Goal: Transaction & Acquisition: Book appointment/travel/reservation

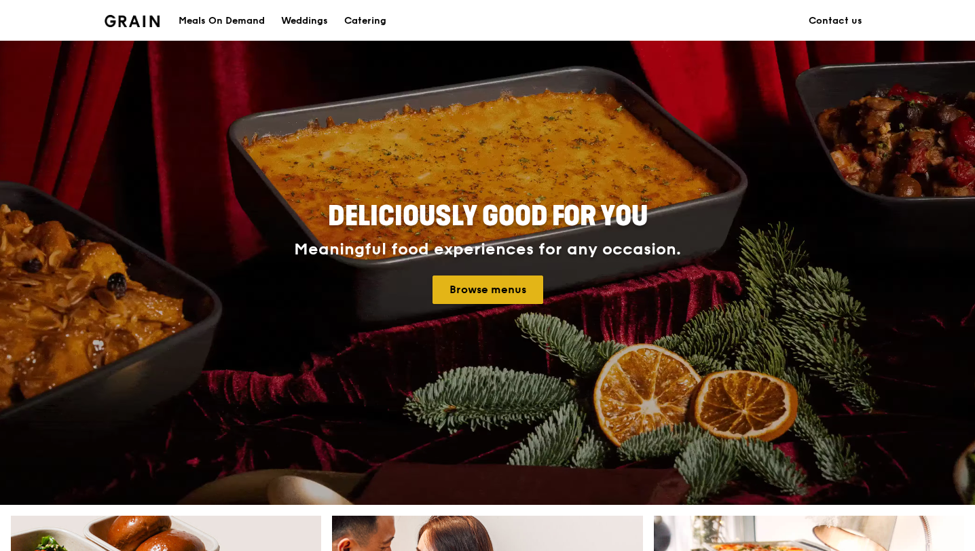
click at [485, 299] on link "Browse menus" at bounding box center [488, 290] width 111 height 29
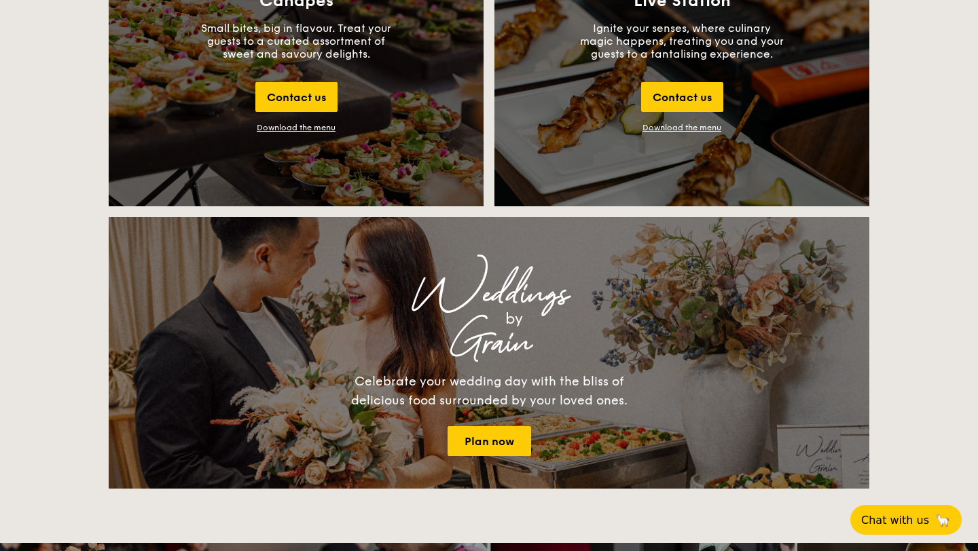
scroll to position [1596, 0]
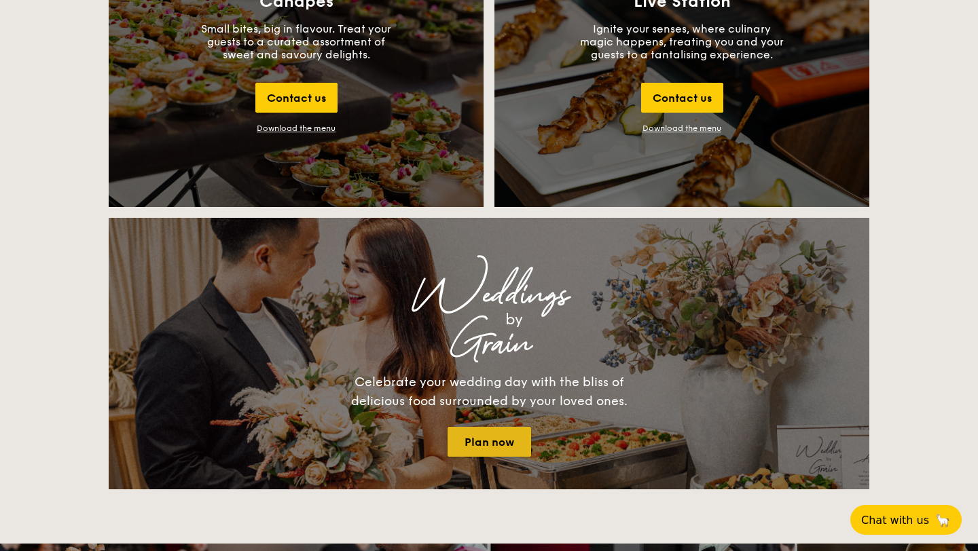
click at [483, 451] on link "Plan now" at bounding box center [489, 442] width 84 height 30
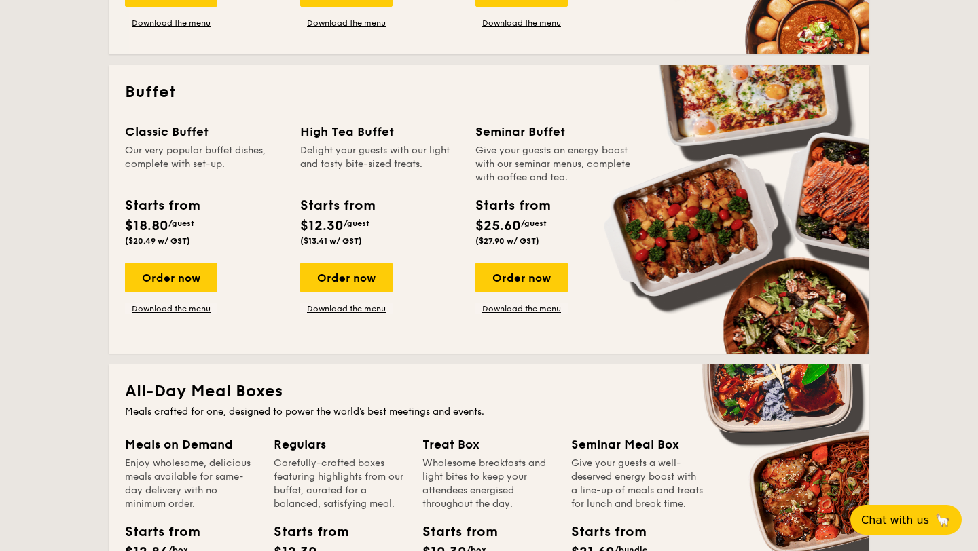
scroll to position [556, 0]
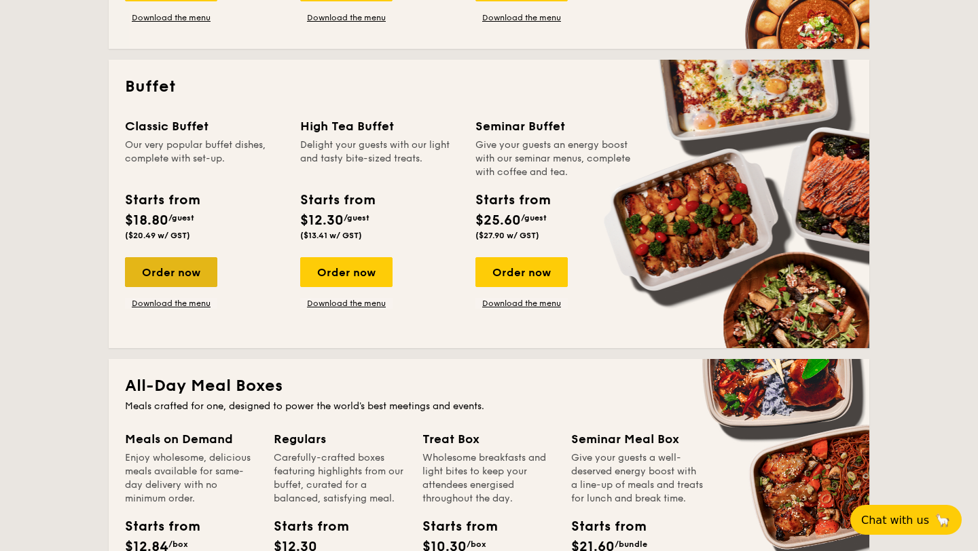
click at [163, 265] on div "Order now" at bounding box center [171, 272] width 92 height 30
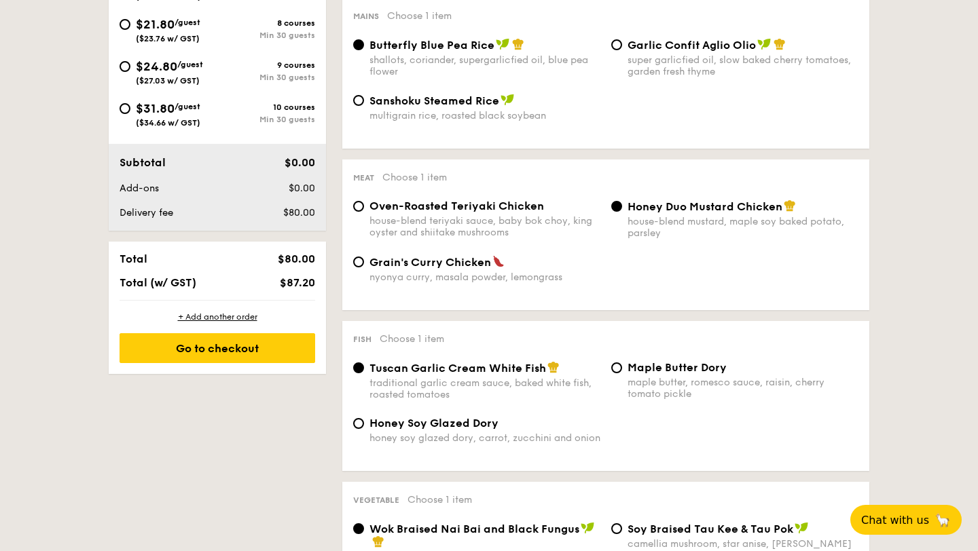
scroll to position [570, 0]
click at [522, 209] on span "Oven-Roasted Teriyaki Chicken" at bounding box center [456, 205] width 175 height 13
click at [364, 209] on input "Oven-Roasted Teriyaki Chicken house-blend teriyaki sauce, baby bok choy, king o…" at bounding box center [358, 205] width 11 height 11
radio input "true"
click at [685, 210] on span "Honey Duo Mustard Chicken" at bounding box center [704, 206] width 155 height 13
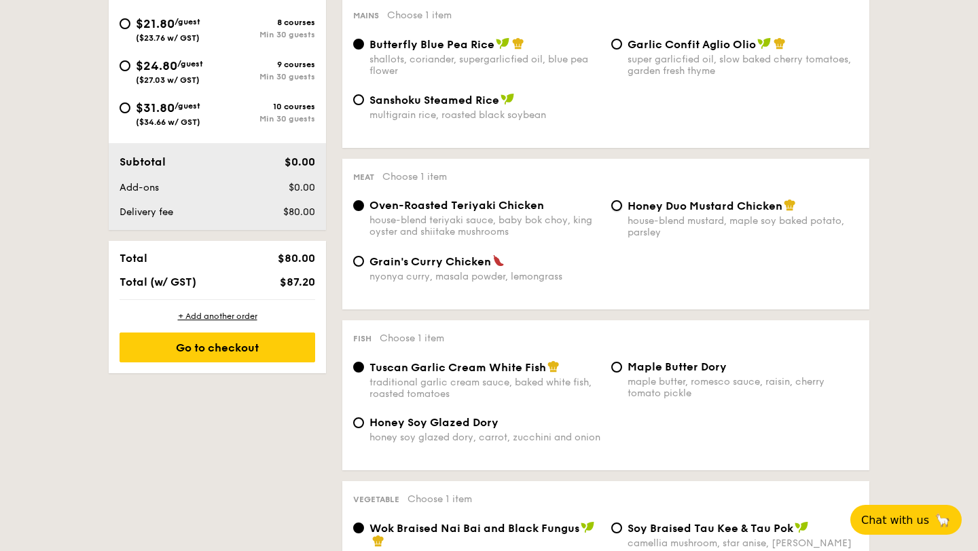
click at [622, 210] on input "Honey Duo Mustard Chicken house-blend mustard, maple soy baked potato, parsley" at bounding box center [616, 205] width 11 height 11
radio input "true"
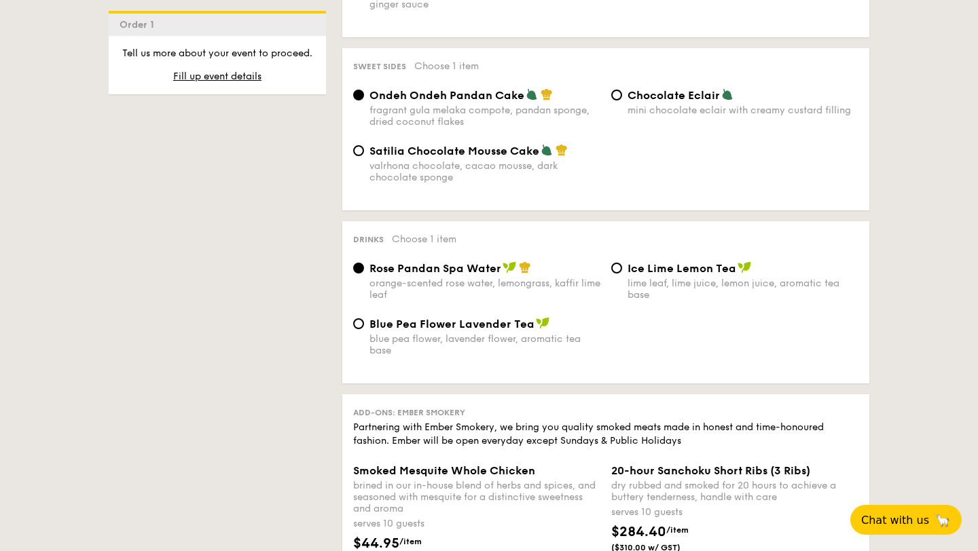
scroll to position [1192, 0]
click at [613, 270] on input "Ice Lime Lemon Tea lime leaf, lime juice, lemon juice, aromatic tea base" at bounding box center [616, 266] width 11 height 11
radio input "true"
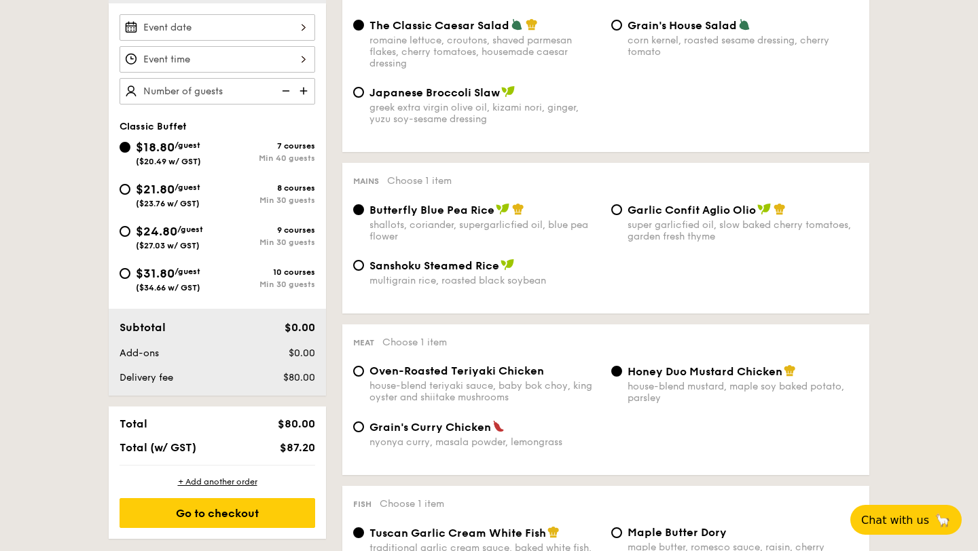
scroll to position [403, 0]
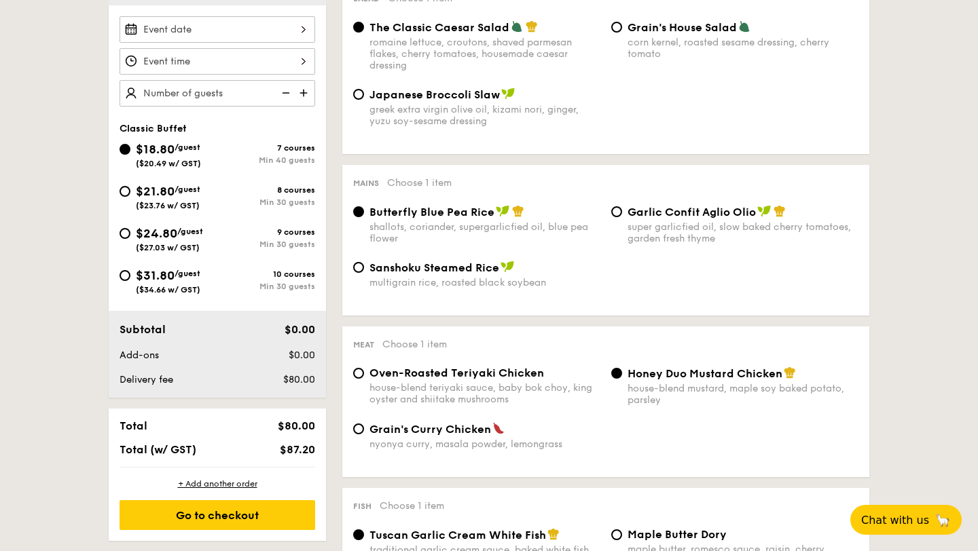
click at [301, 96] on img at bounding box center [305, 93] width 20 height 26
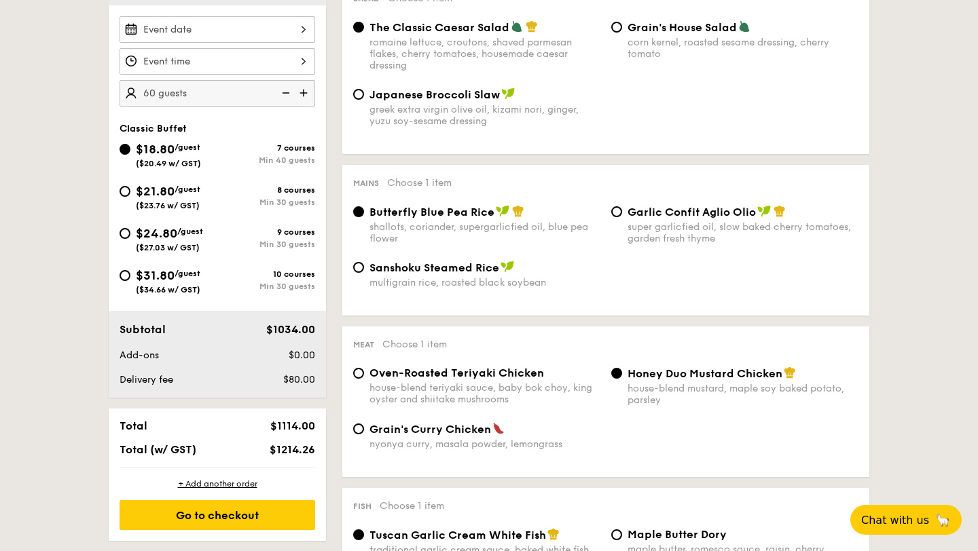
click at [301, 96] on img at bounding box center [305, 93] width 20 height 26
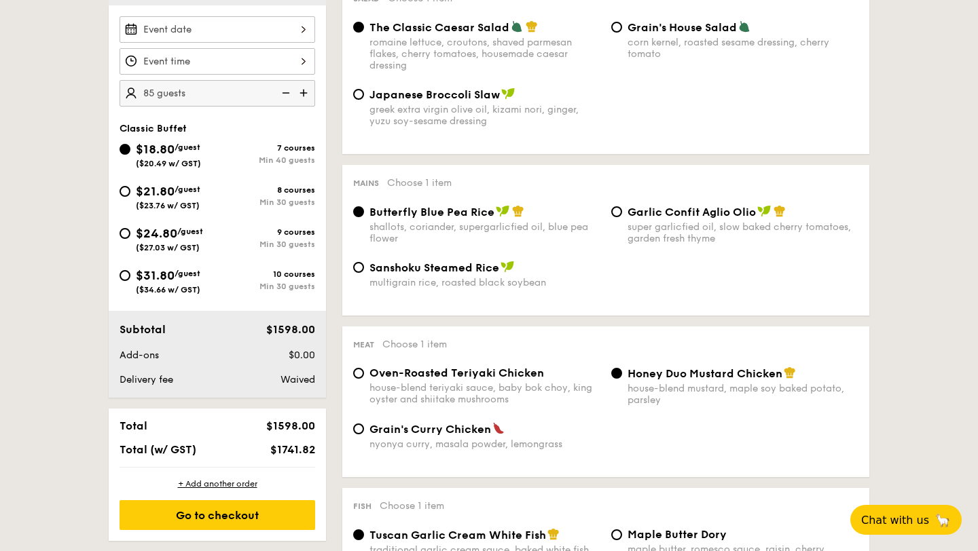
click at [301, 96] on img at bounding box center [305, 93] width 20 height 26
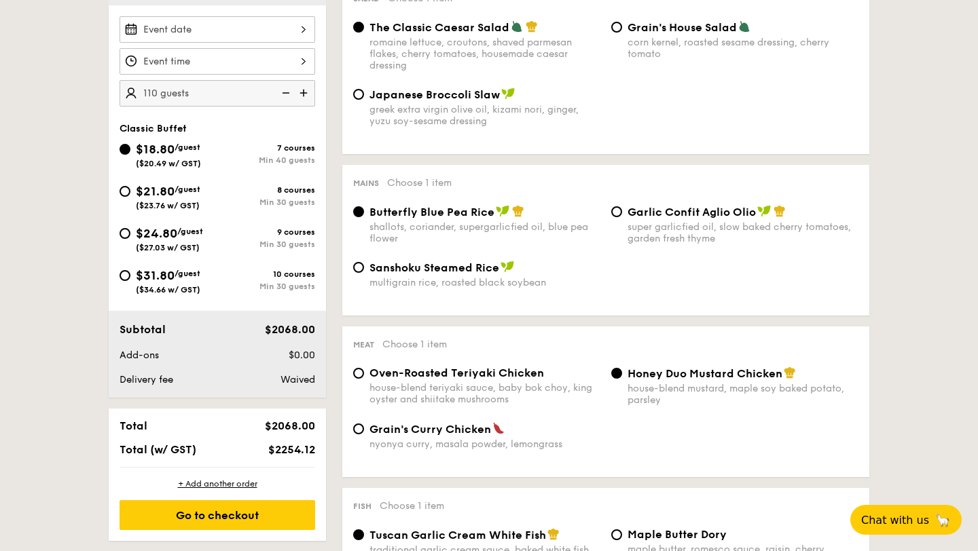
click at [301, 96] on img at bounding box center [305, 93] width 20 height 26
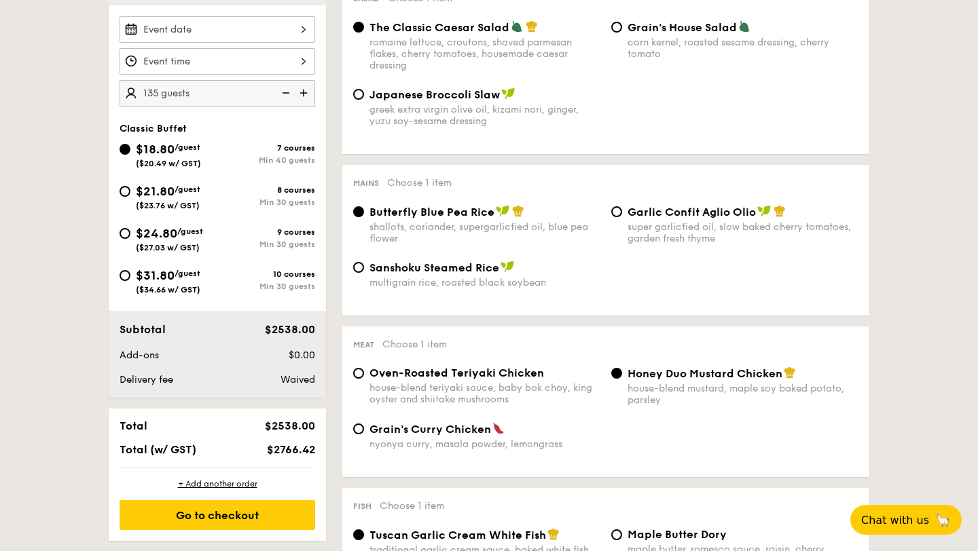
click at [301, 96] on img at bounding box center [305, 93] width 20 height 26
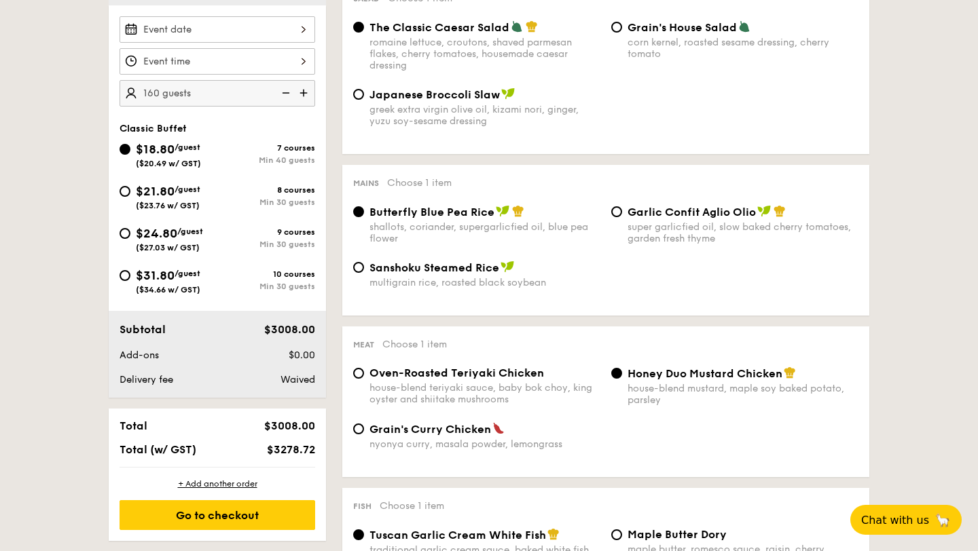
click at [301, 96] on img at bounding box center [305, 93] width 20 height 26
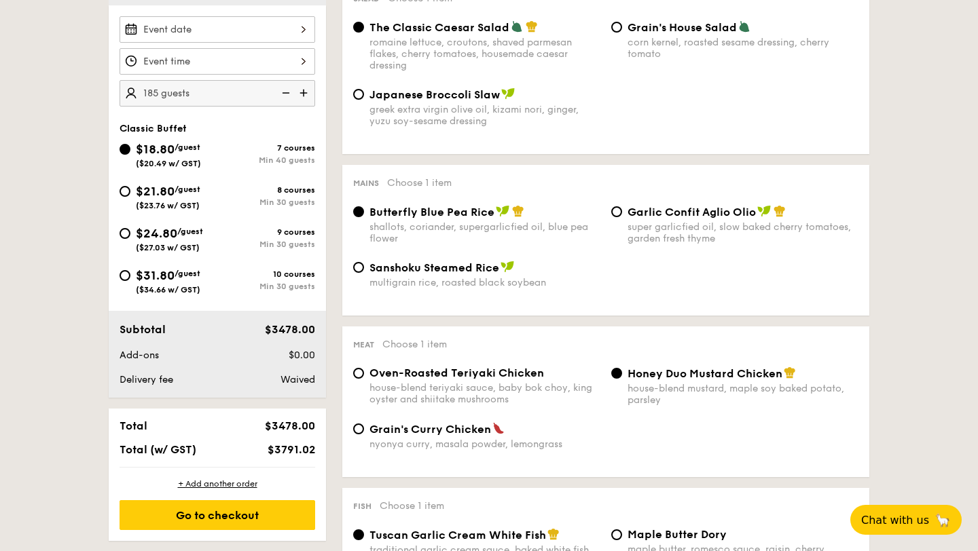
click at [301, 96] on img at bounding box center [305, 93] width 20 height 26
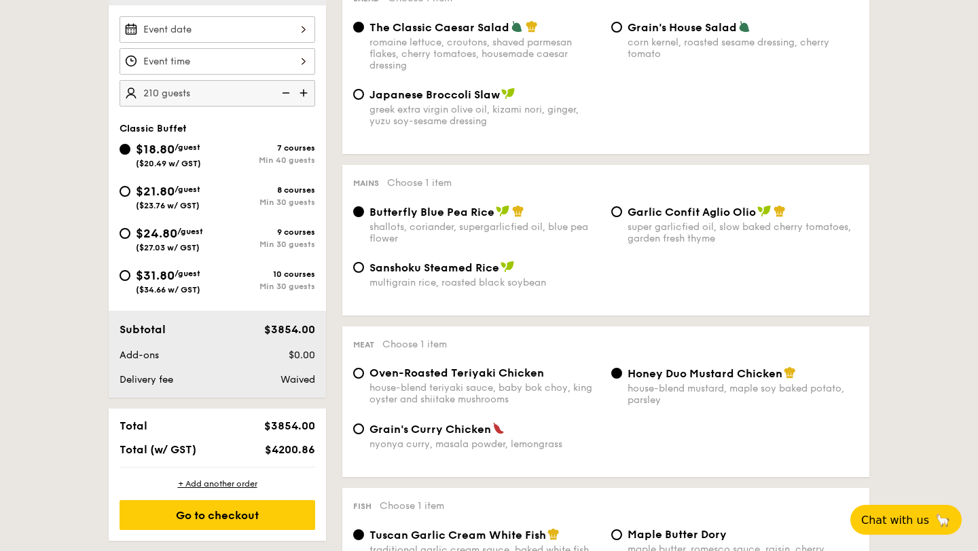
click at [301, 96] on img at bounding box center [305, 93] width 20 height 26
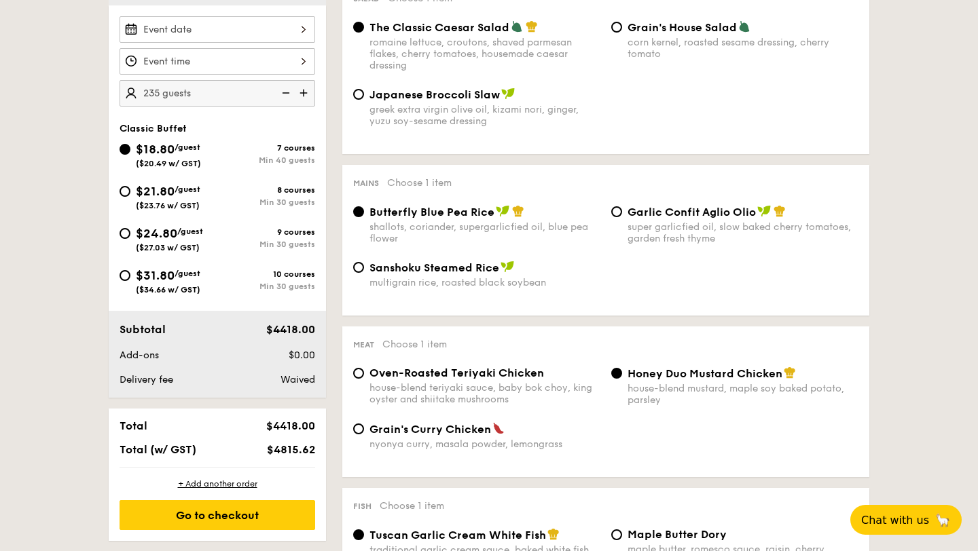
click at [301, 96] on img at bounding box center [305, 93] width 20 height 26
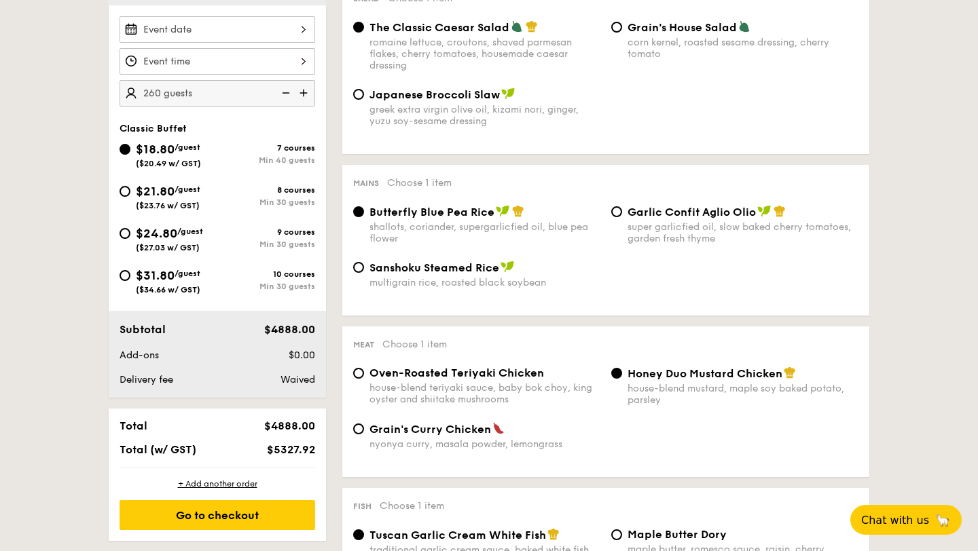
click at [301, 96] on img at bounding box center [305, 93] width 20 height 26
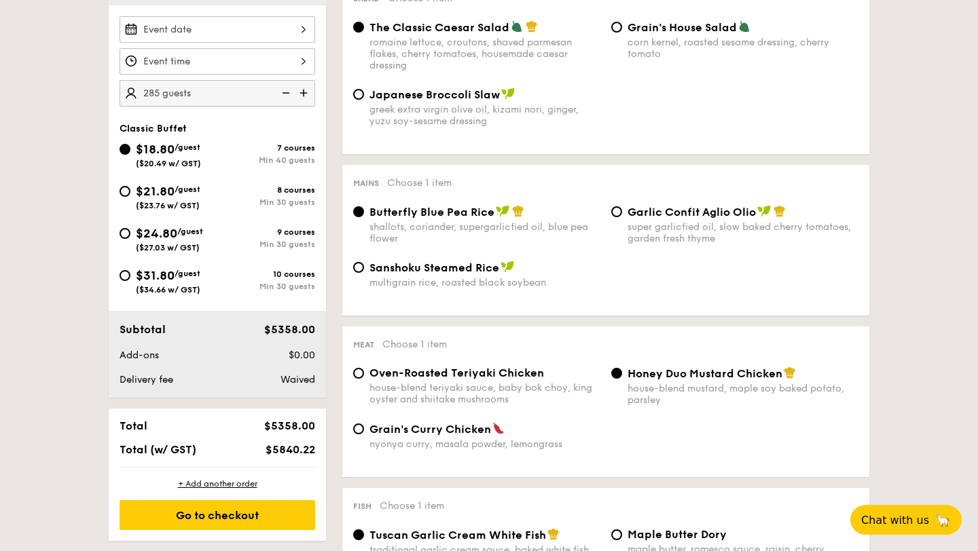
click at [301, 96] on img at bounding box center [305, 93] width 20 height 26
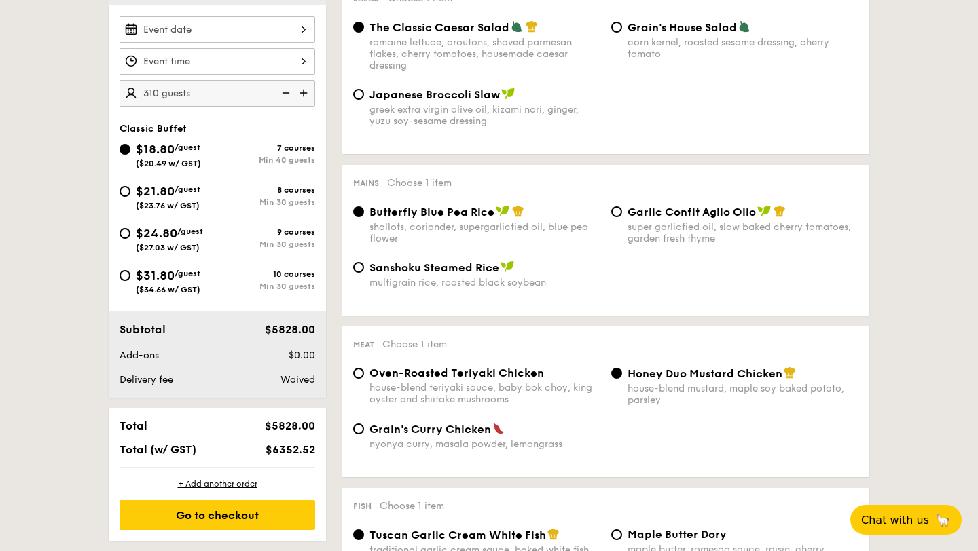
click at [301, 96] on img at bounding box center [305, 93] width 20 height 26
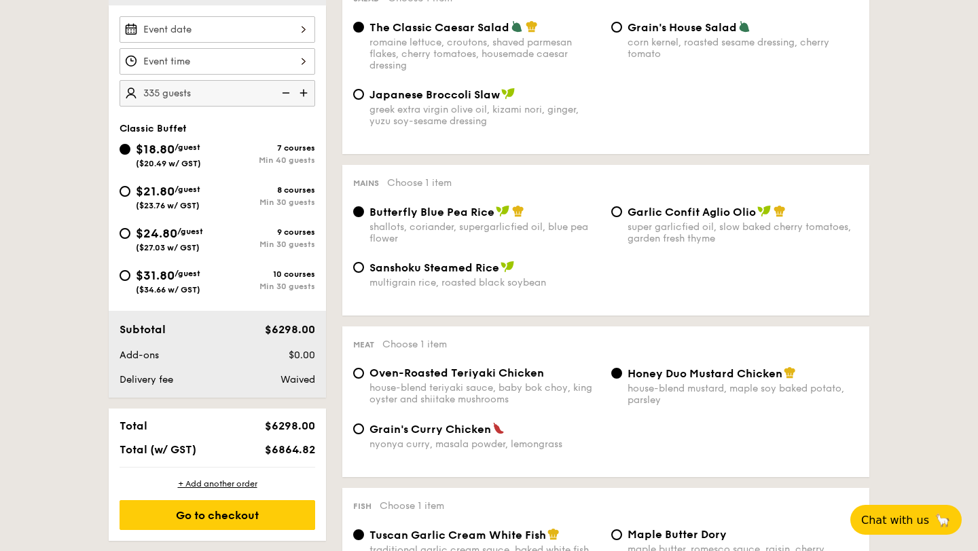
click at [301, 96] on img at bounding box center [305, 93] width 20 height 26
type input "350 guests"
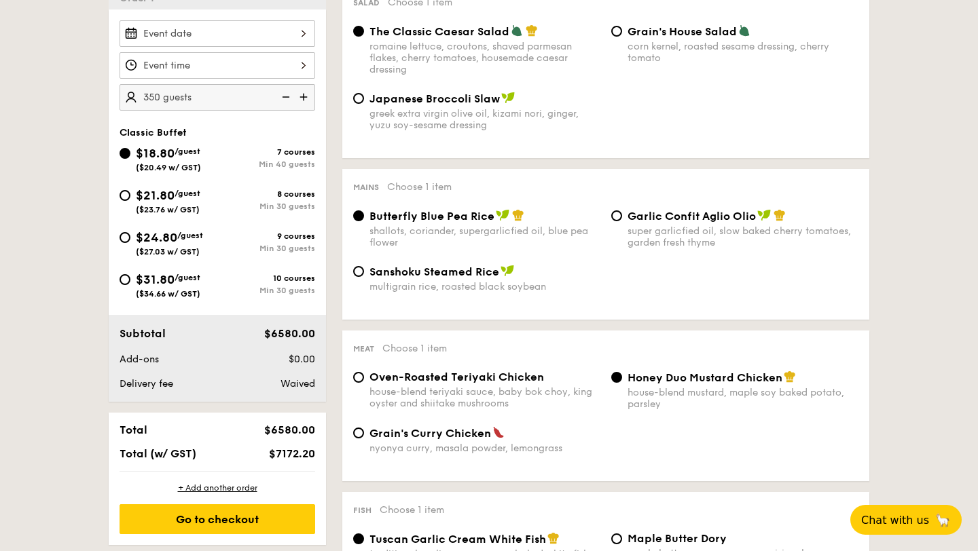
click at [134, 198] on div "$21.80 /guest ($23.76 w/ GST)" at bounding box center [169, 200] width 98 height 29
click at [130, 198] on input "$21.80 /guest ($23.76 w/ GST) 8 courses Min 30 guests" at bounding box center [125, 195] width 11 height 11
radio input "true"
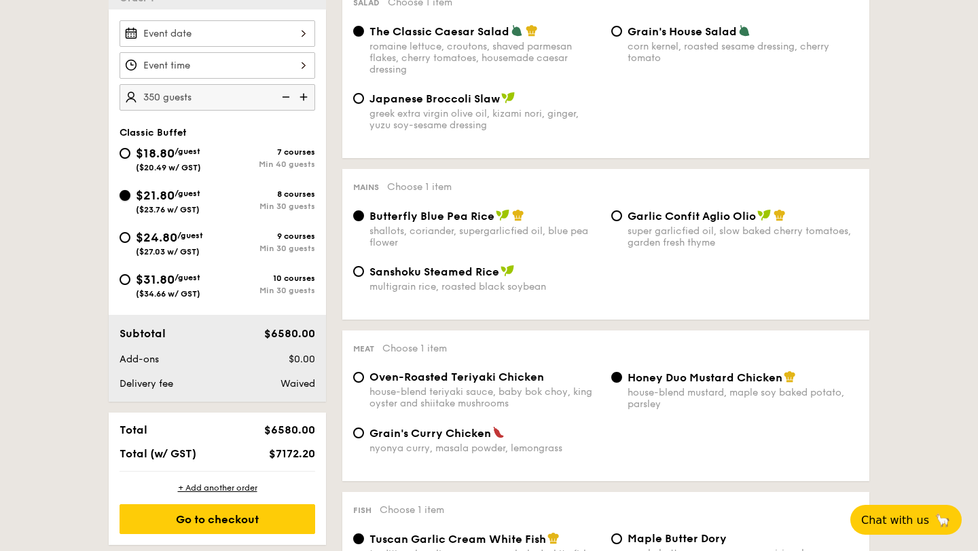
radio input "true"
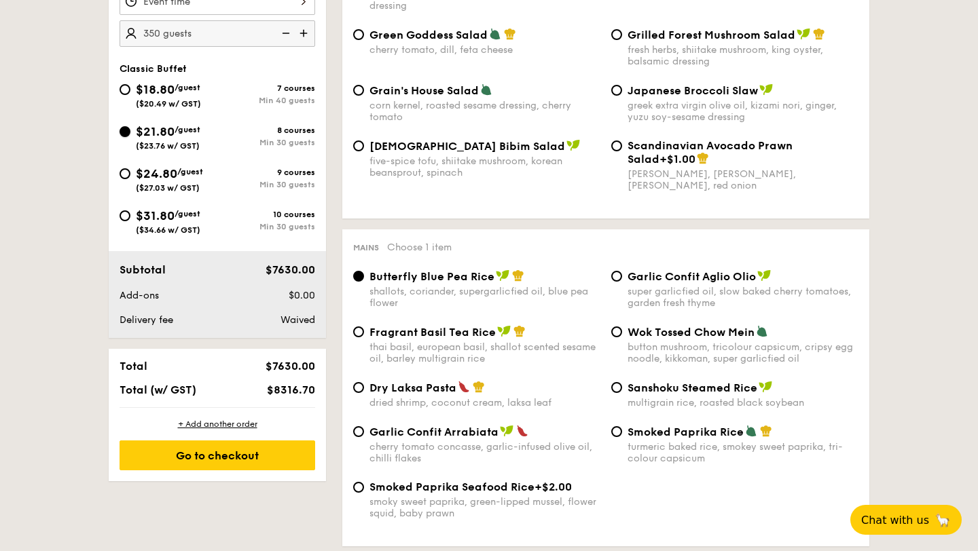
scroll to position [464, 0]
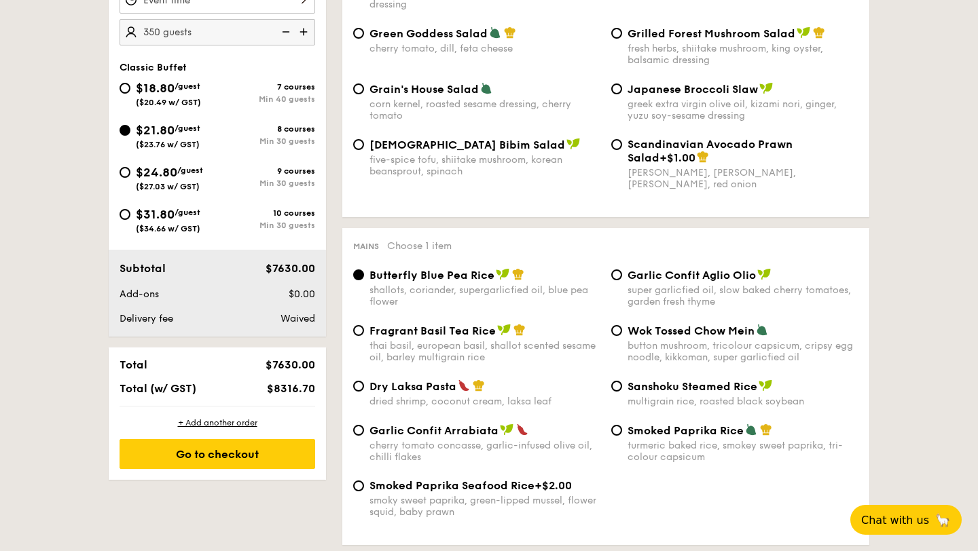
click at [142, 91] on span "$18.80" at bounding box center [155, 88] width 39 height 15
click at [130, 91] on input "$18.80 /guest ($20.49 w/ GST) 7 courses Min 40 guests" at bounding box center [125, 88] width 11 height 11
radio input "true"
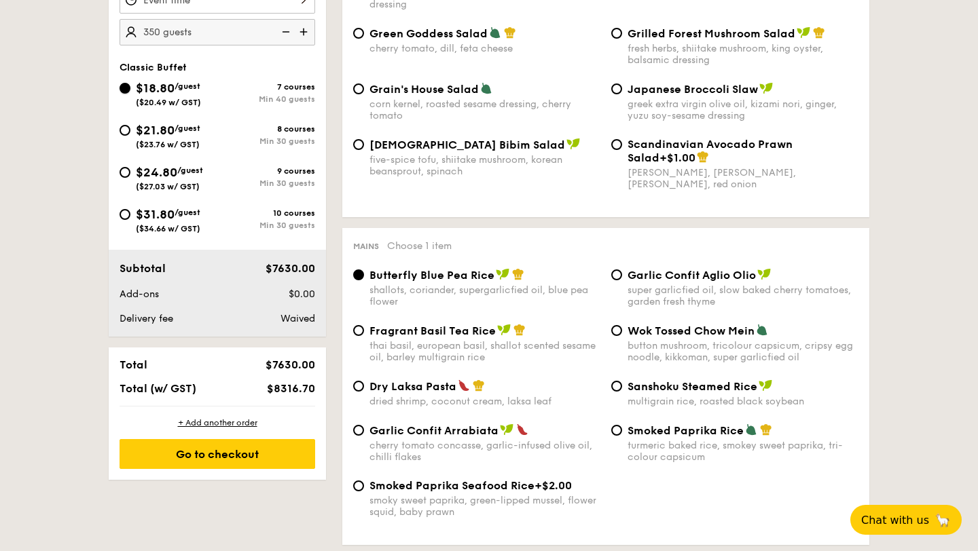
radio input "true"
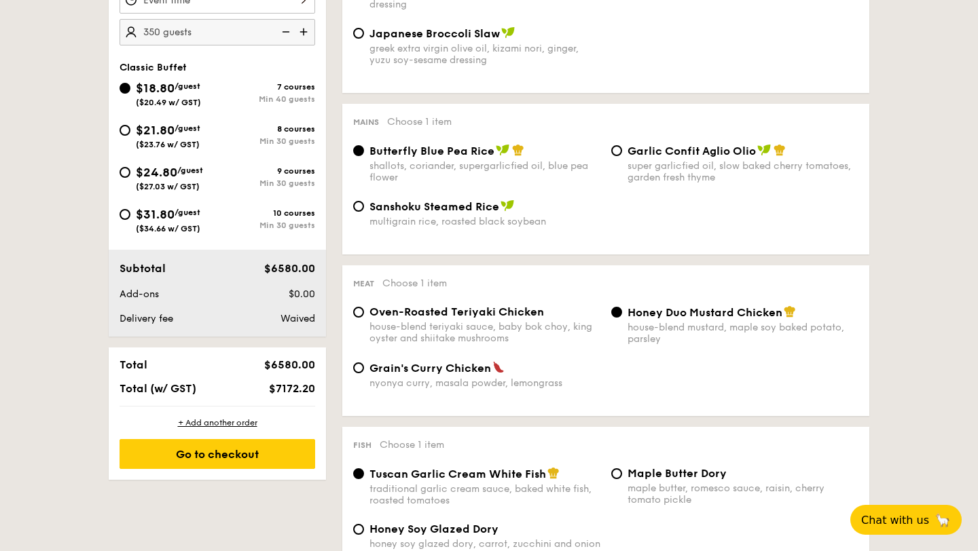
click at [196, 141] on span "($23.76 w/ GST)" at bounding box center [168, 145] width 64 height 10
click at [130, 136] on input "$21.80 /guest ($23.76 w/ GST) 8 courses Min 30 guests" at bounding box center [125, 130] width 11 height 11
radio input "true"
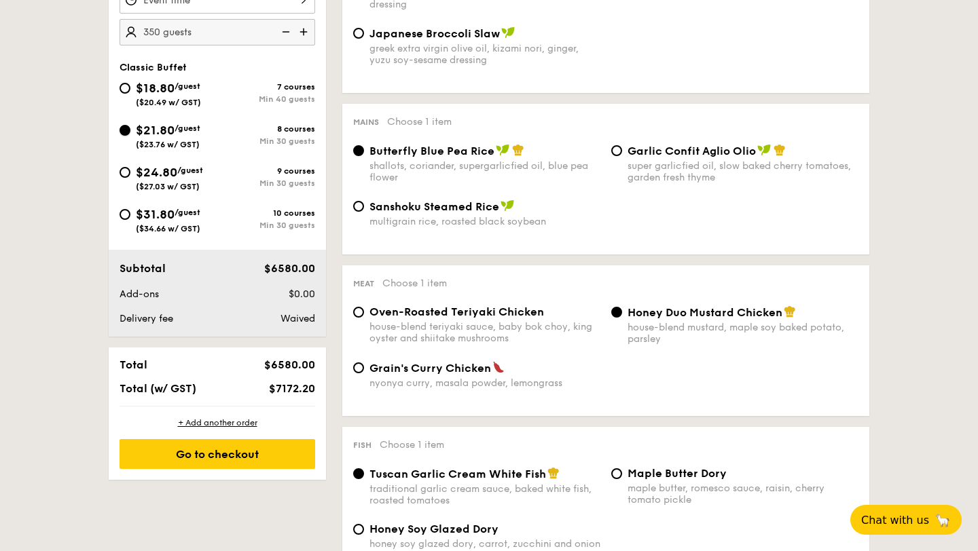
radio input "true"
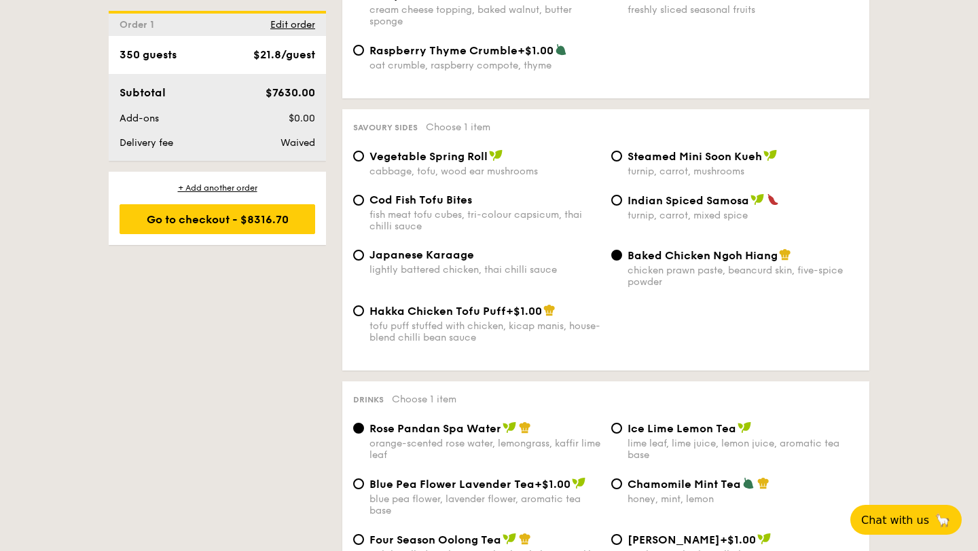
scroll to position [2265, 0]
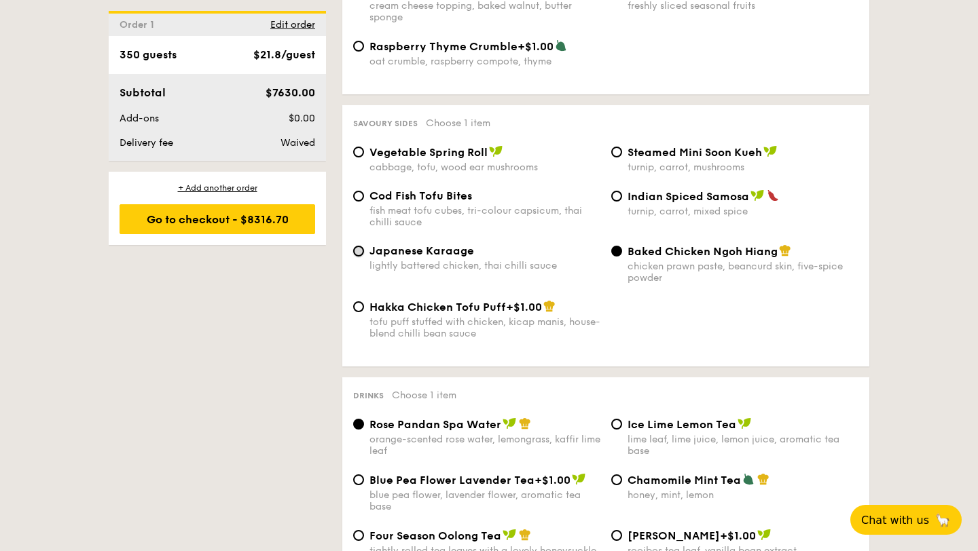
click at [354, 257] on input "Japanese Karaage lightly battered chicken, thai chilli sauce" at bounding box center [358, 251] width 11 height 11
radio input "true"
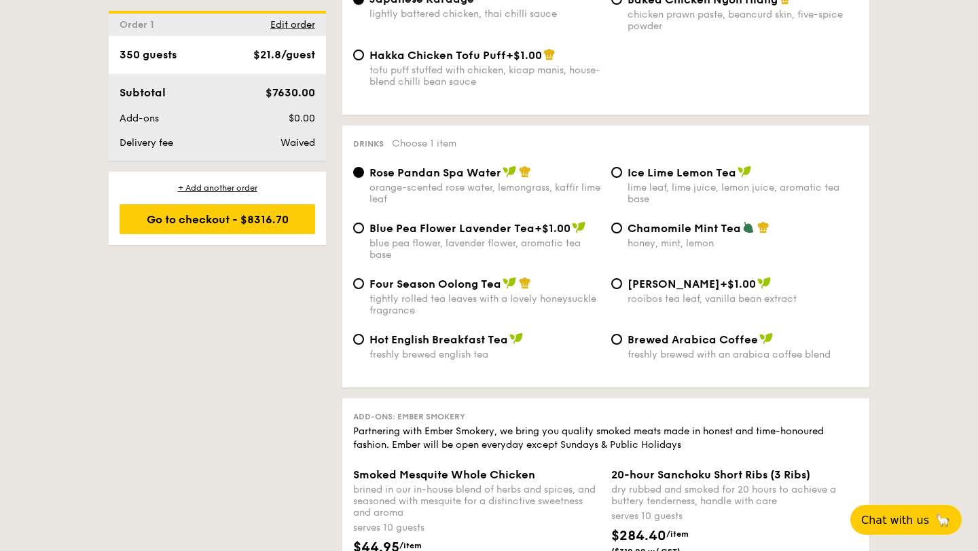
scroll to position [2521, 0]
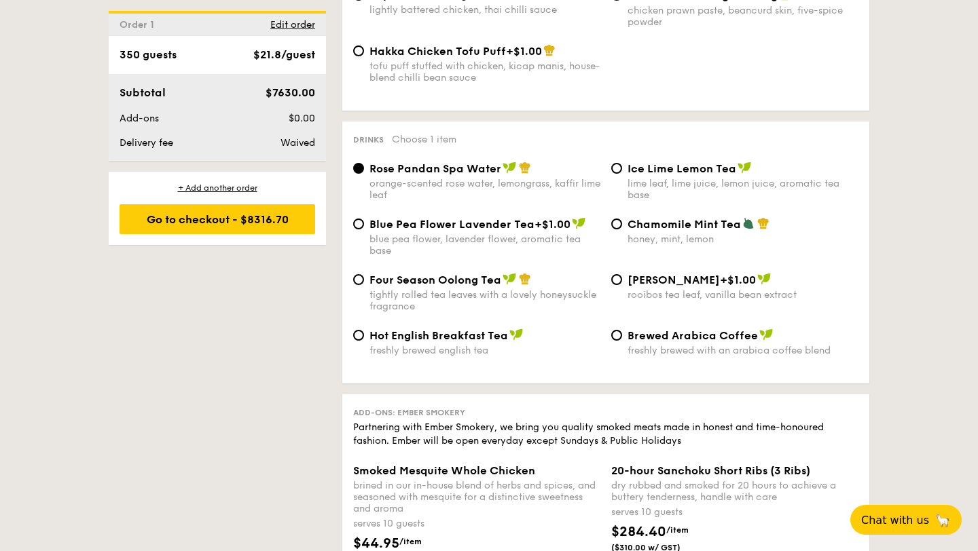
click at [369, 287] on span "Four Season Oolong Tea" at bounding box center [435, 280] width 132 height 13
click at [364, 285] on input "Four Season Oolong Tea tightly rolled tea leaves with a lovely honeysuckle frag…" at bounding box center [358, 279] width 11 height 11
radio input "true"
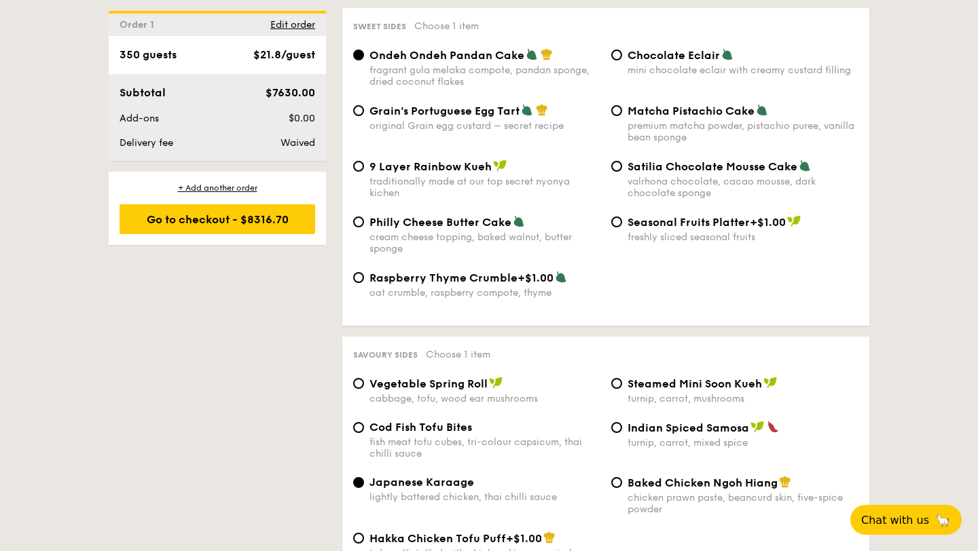
scroll to position [2032, 0]
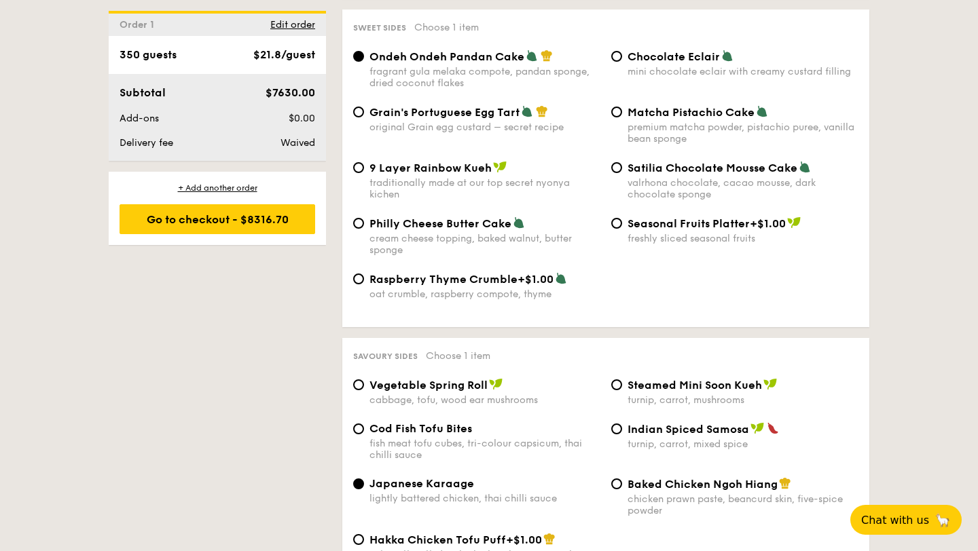
click at [623, 72] on div "Chocolate Eclair mini chocolate eclair with creamy custard filling" at bounding box center [735, 64] width 258 height 28
click at [619, 62] on input "Chocolate Eclair mini chocolate eclair with creamy custard filling" at bounding box center [616, 56] width 11 height 11
radio input "true"
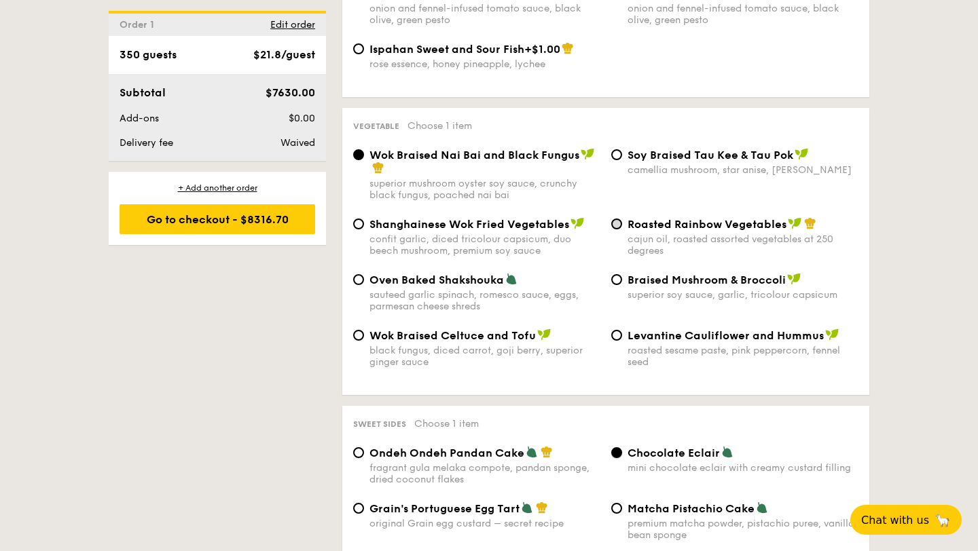
scroll to position [1639, 0]
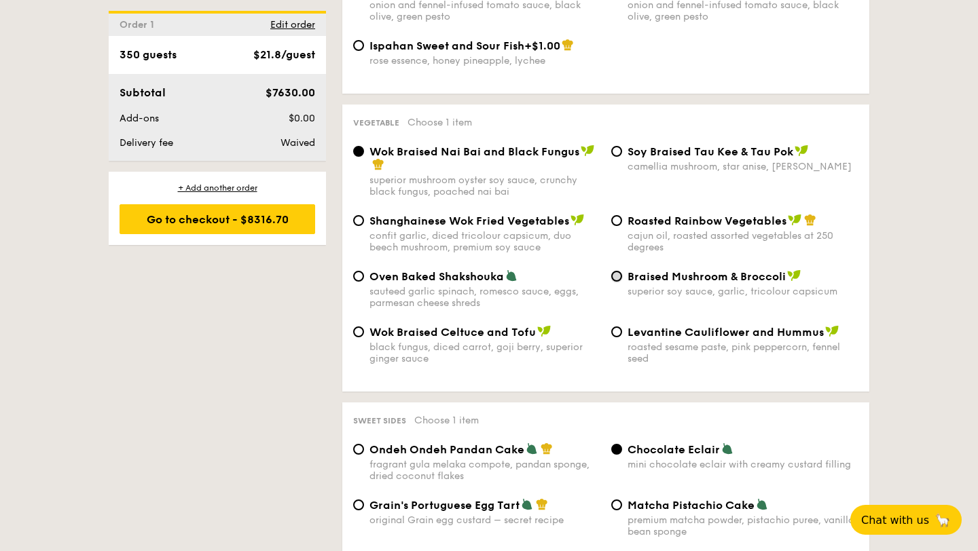
click at [618, 282] on input "Braised Mushroom & Broccoli superior soy sauce, garlic, tricolour capsicum" at bounding box center [616, 276] width 11 height 11
radio input "true"
click at [616, 226] on input "Roasted Rainbow Vegetables cajun oil, roasted assorted vegetables at 250 degrees" at bounding box center [616, 220] width 11 height 11
radio input "true"
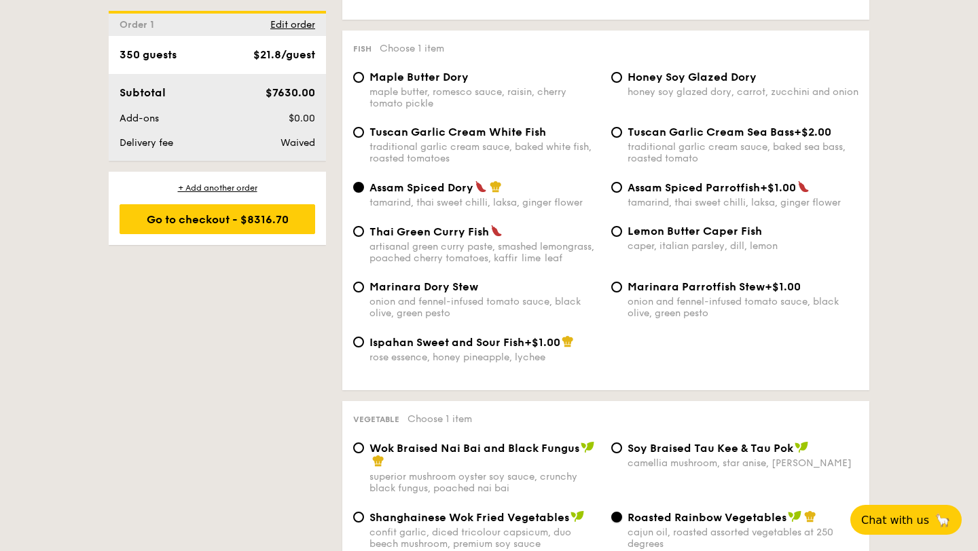
scroll to position [1353, 0]
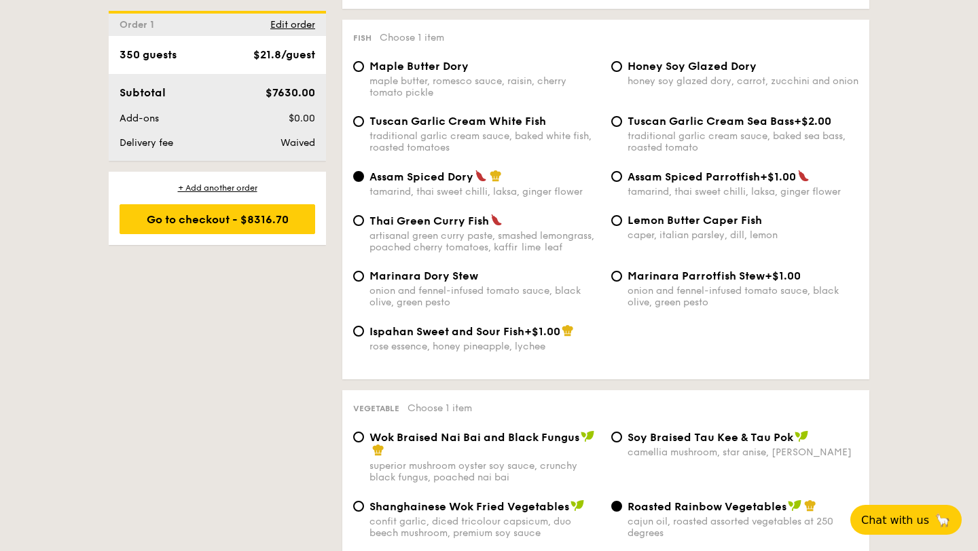
click at [435, 128] on span "Tuscan Garlic Cream White Fish" at bounding box center [457, 121] width 177 height 13
click at [364, 127] on input "Tuscan Garlic Cream White Fish traditional garlic cream sauce, baked white fish…" at bounding box center [358, 121] width 11 height 11
radio input "true"
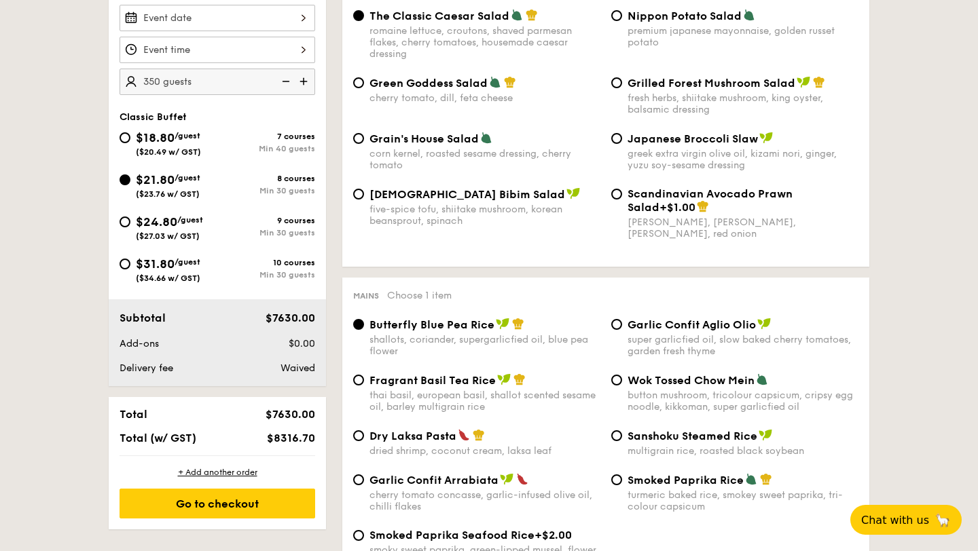
scroll to position [414, 0]
click at [185, 148] on span "($20.49 w/ GST)" at bounding box center [168, 153] width 65 height 10
click at [130, 144] on input "$18.80 /guest ($20.49 w/ GST) 7 courses Min 40 guests" at bounding box center [125, 138] width 11 height 11
radio input "true"
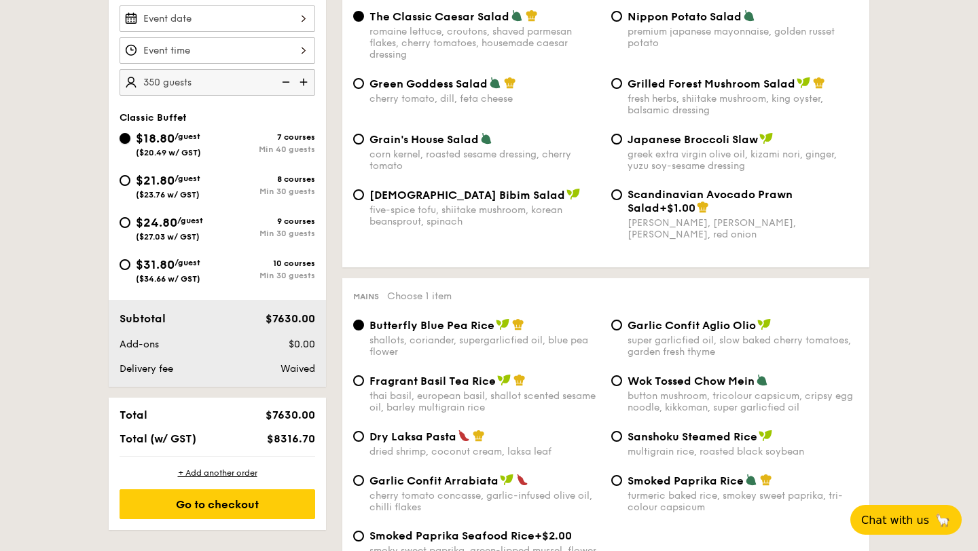
radio input "true"
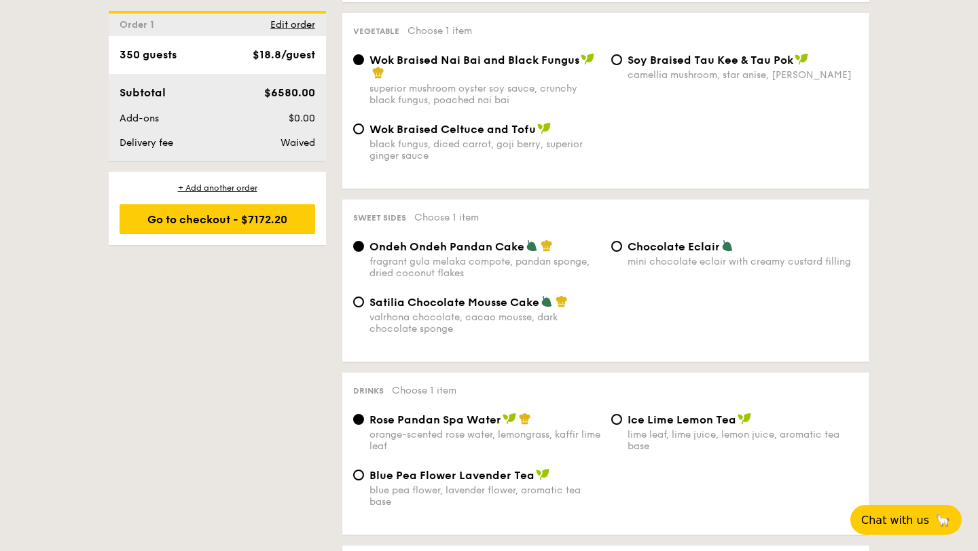
scroll to position [1044, 0]
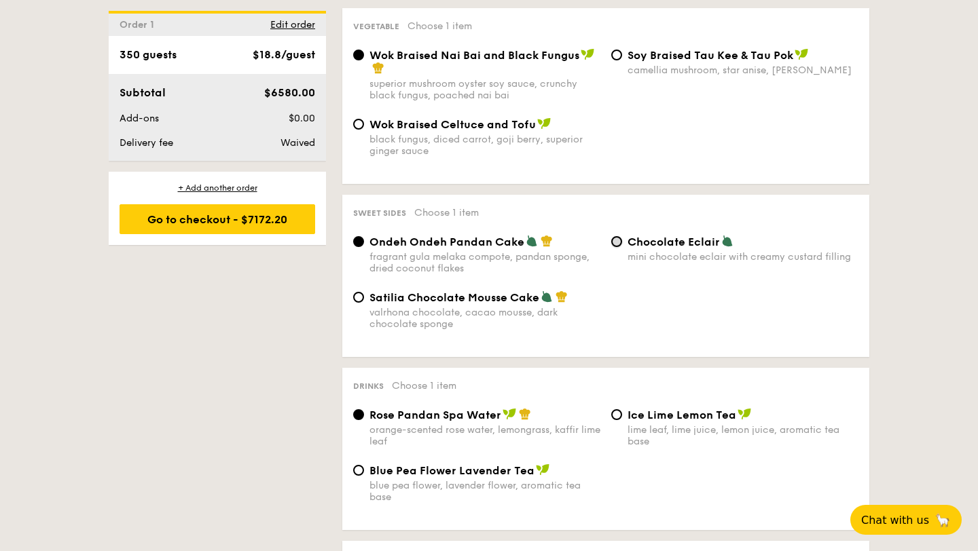
click at [618, 246] on input "Chocolate Eclair mini chocolate eclair with creamy custard filling" at bounding box center [616, 241] width 11 height 11
radio input "true"
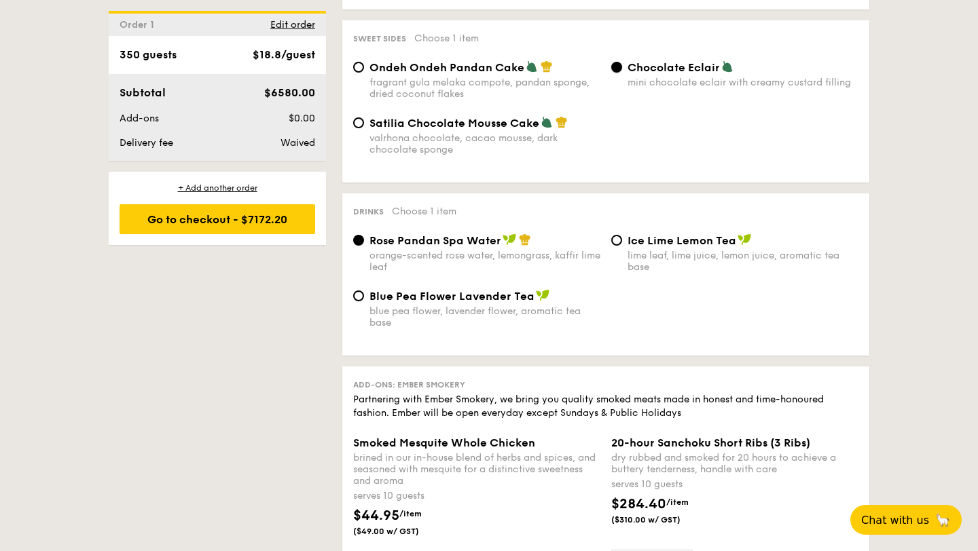
scroll to position [1220, 0]
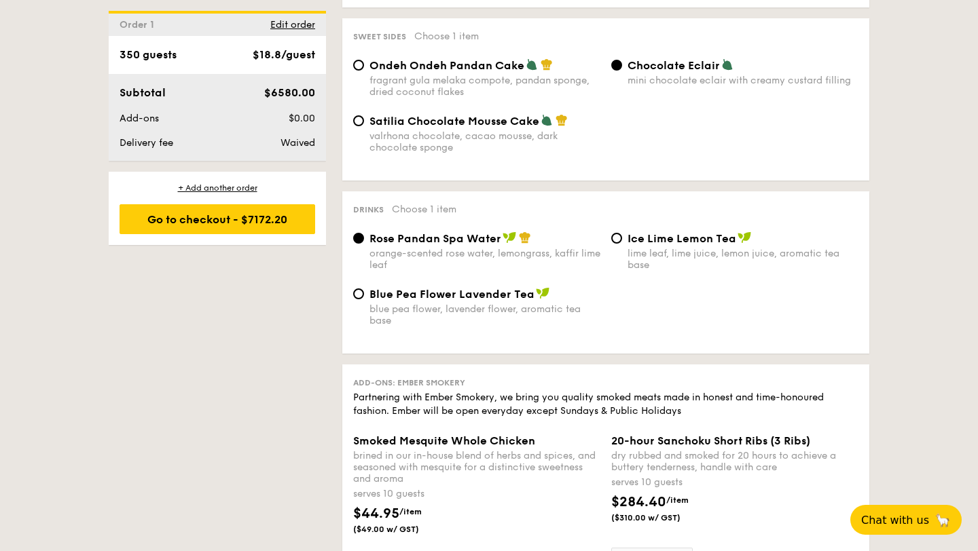
click at [606, 240] on div "Ice Lime Lemon Tea lime leaf, lime juice, lemon juice, aromatic tea base" at bounding box center [735, 251] width 258 height 39
click at [609, 246] on div "Ice Lime Lemon Tea lime leaf, lime juice, lemon juice, aromatic tea base" at bounding box center [735, 251] width 258 height 39
click at [616, 244] on input "Ice Lime Lemon Tea lime leaf, lime juice, lemon juice, aromatic tea base" at bounding box center [616, 238] width 11 height 11
radio input "true"
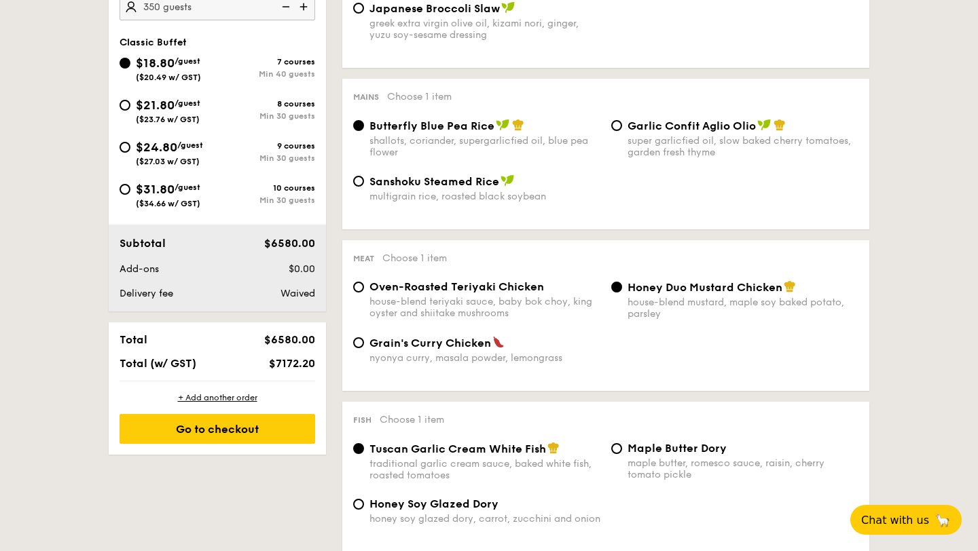
scroll to position [470, 0]
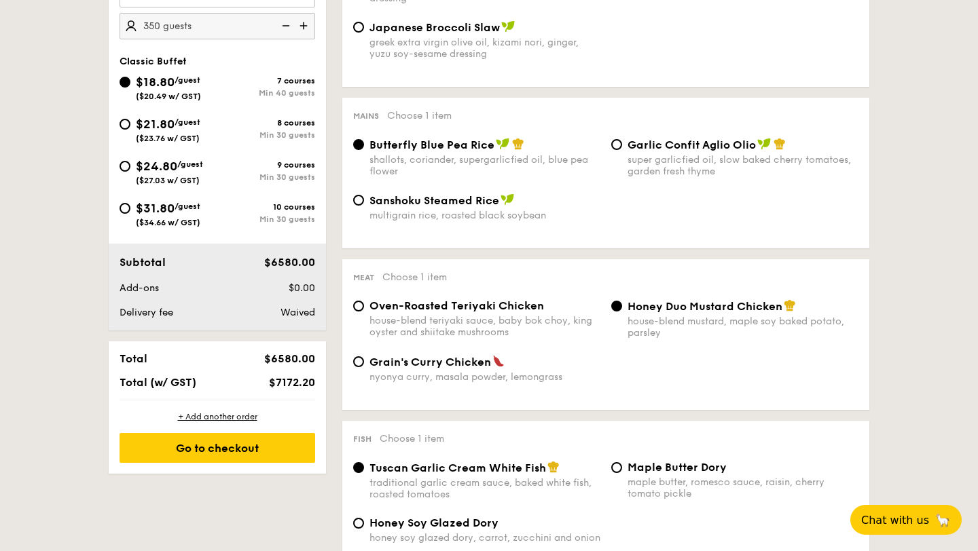
click at [144, 130] on span "$21.80" at bounding box center [155, 124] width 39 height 15
click at [130, 130] on input "$21.80 /guest ($23.76 w/ GST) 8 courses Min 30 guests" at bounding box center [125, 124] width 11 height 11
radio input "true"
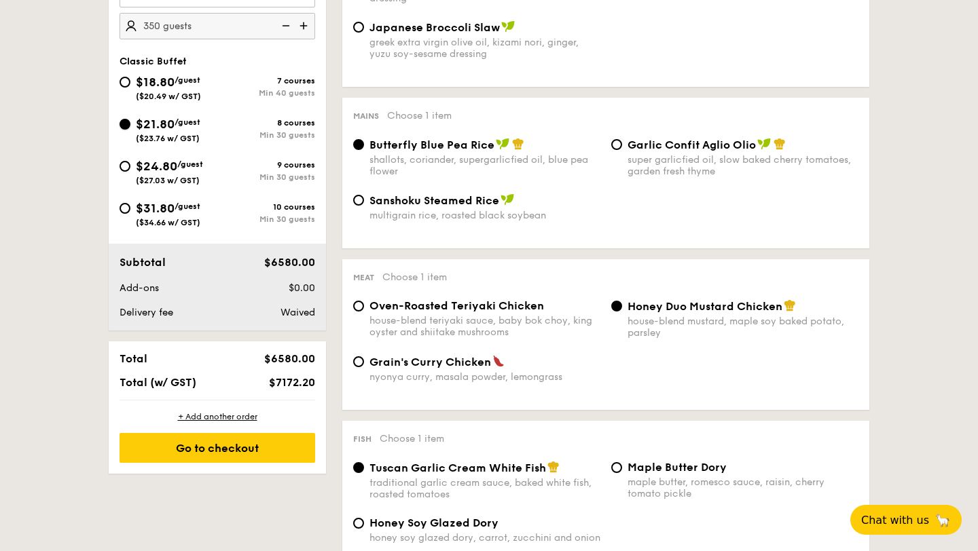
radio input "true"
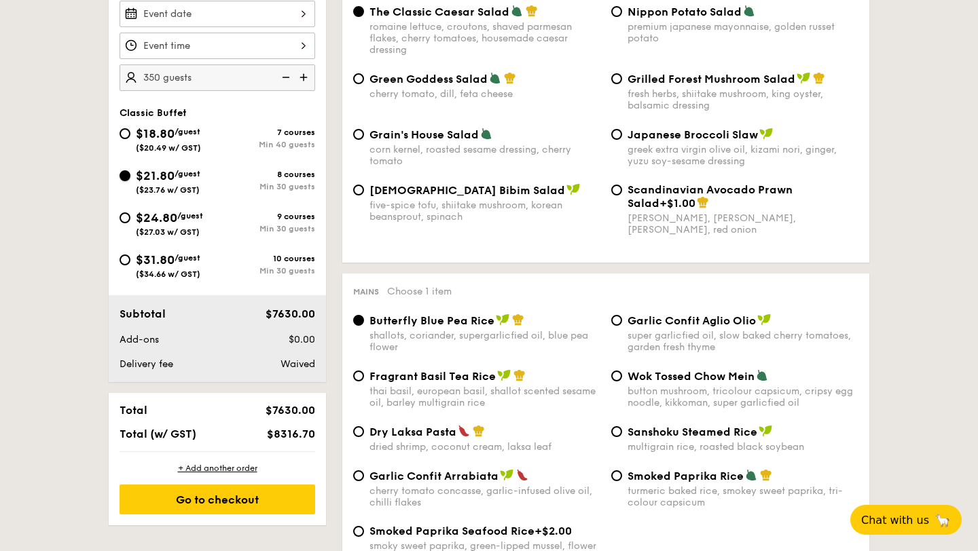
scroll to position [435, 0]
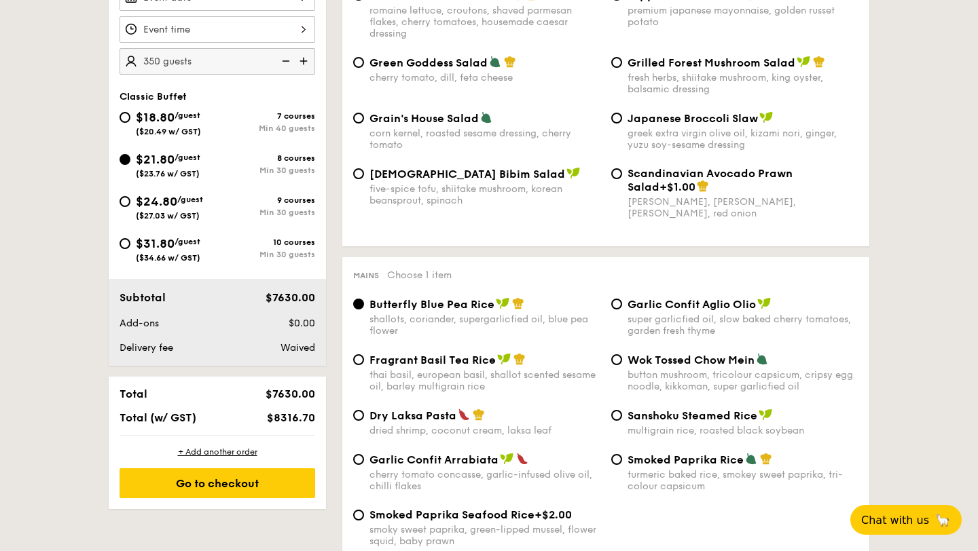
click at [199, 125] on div "$18.80 /guest ($20.49 w/ GST)" at bounding box center [168, 122] width 65 height 29
click at [130, 123] on input "$18.80 /guest ($20.49 w/ GST) 7 courses Min 40 guests" at bounding box center [125, 117] width 11 height 11
radio input "true"
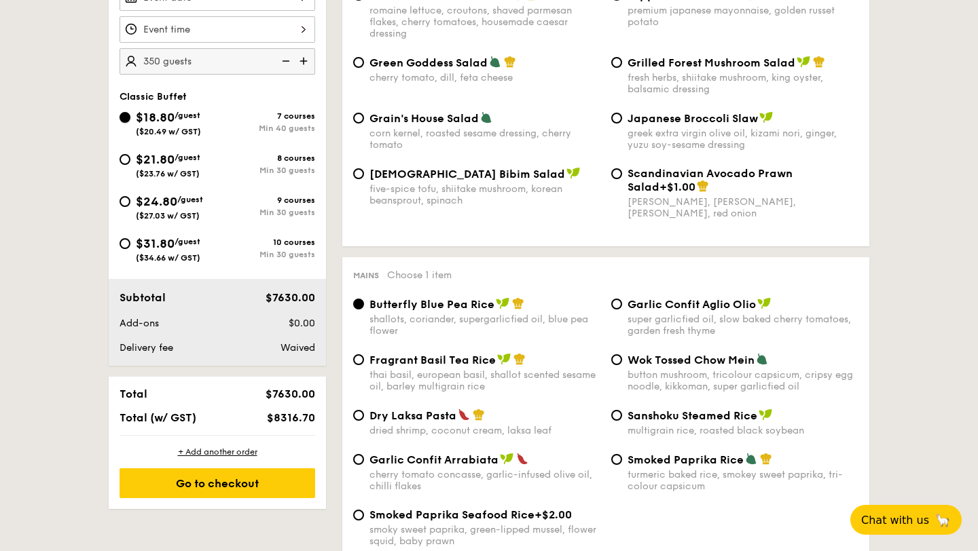
radio input "true"
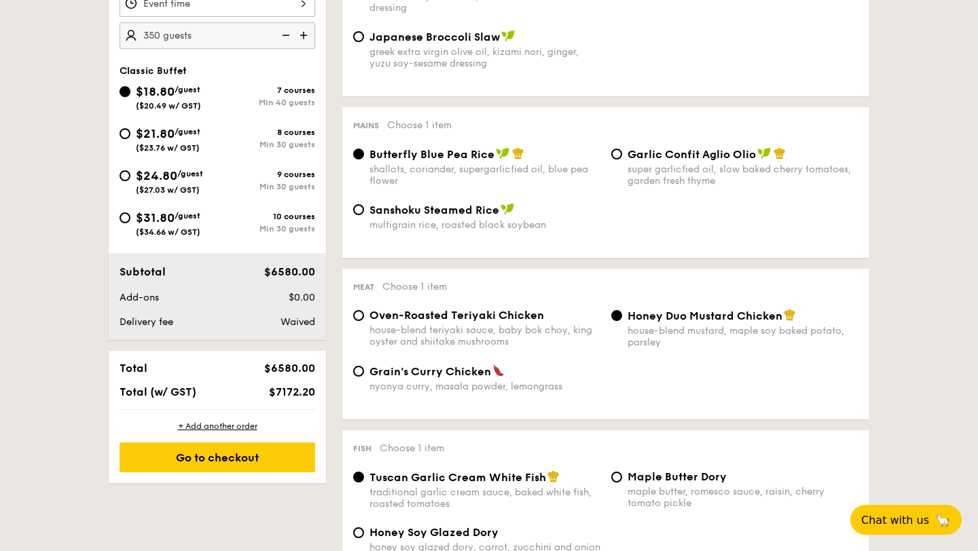
scroll to position [461, 0]
